Goal: Find specific page/section: Find specific page/section

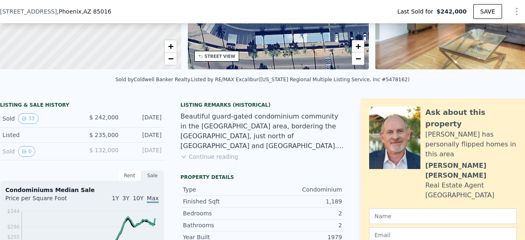
scroll to position [140, 0]
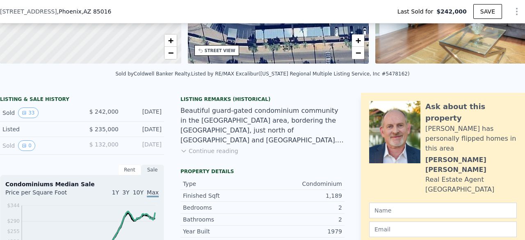
click at [25, 115] on icon "View historical data" at bounding box center [24, 112] width 5 height 5
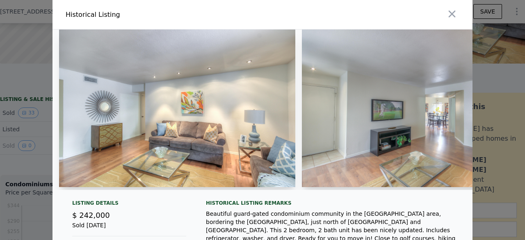
click at [447, 14] on icon "button" at bounding box center [452, 13] width 11 height 11
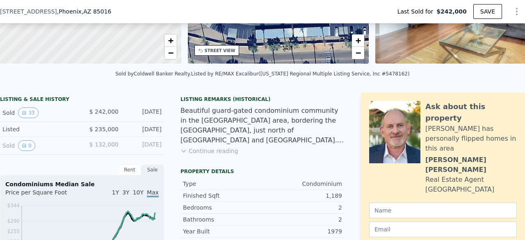
click at [30, 114] on button "33" at bounding box center [28, 113] width 20 height 11
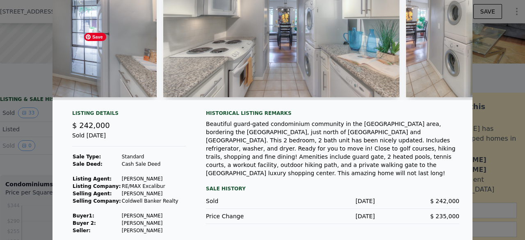
scroll to position [102, 0]
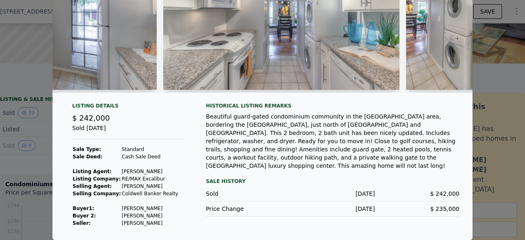
click at [480, 74] on div at bounding box center [262, 120] width 525 height 240
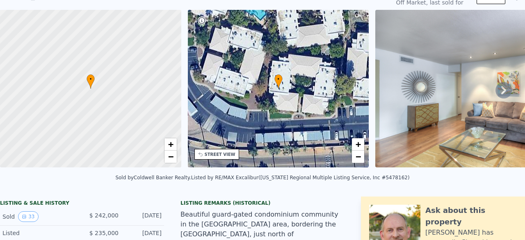
scroll to position [3, 0]
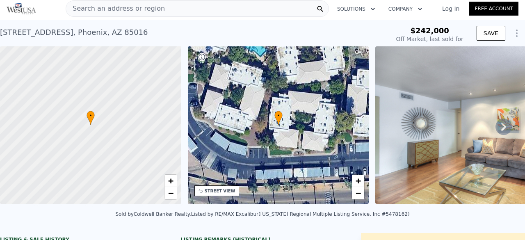
click at [115, 4] on span "Search an address or region" at bounding box center [115, 9] width 99 height 10
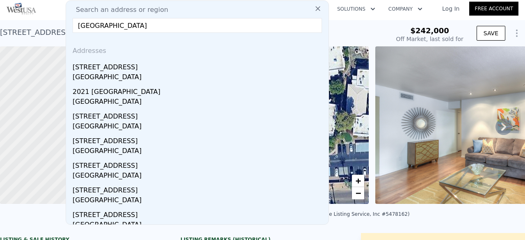
type input "2310 rio grande san ange"
click at [90, 70] on div "[STREET_ADDRESS]" at bounding box center [199, 65] width 253 height 13
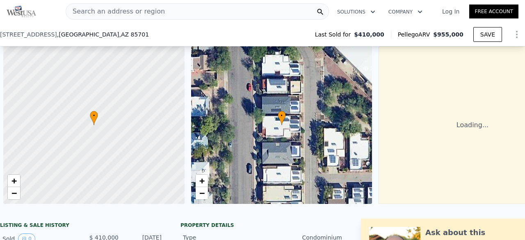
scroll to position [122, 0]
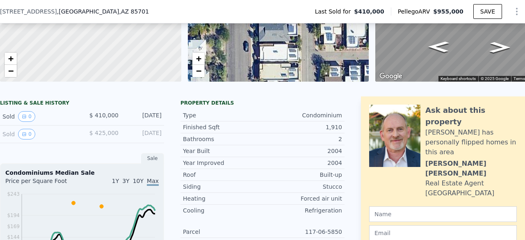
click at [28, 122] on button "0" at bounding box center [26, 116] width 17 height 11
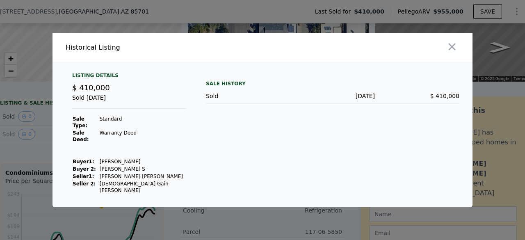
click at [449, 53] on icon "button" at bounding box center [452, 46] width 11 height 11
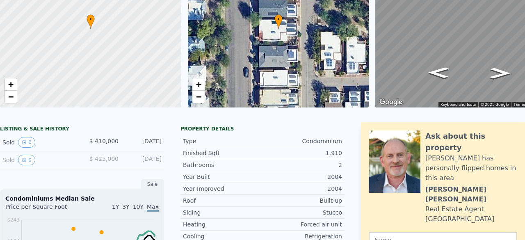
scroll to position [3, 0]
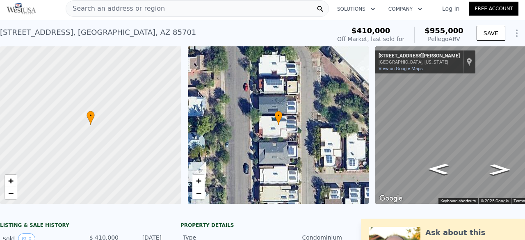
click at [141, 7] on span "Search an address or region" at bounding box center [115, 9] width 99 height 10
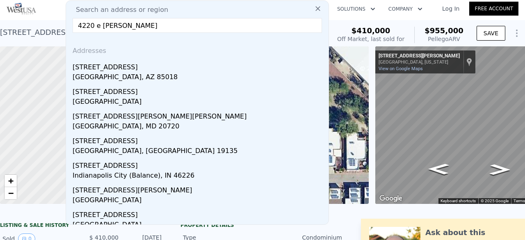
type input "4220 e [PERSON_NAME]"
click at [116, 66] on div "[STREET_ADDRESS]" at bounding box center [199, 65] width 253 height 13
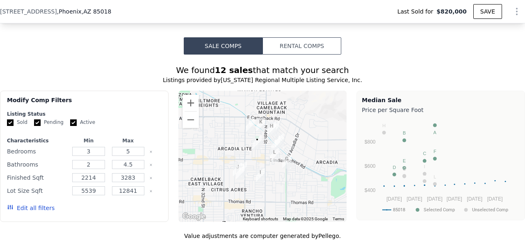
scroll to position [745, 0]
